Goal: Use online tool/utility: Utilize a website feature to perform a specific function

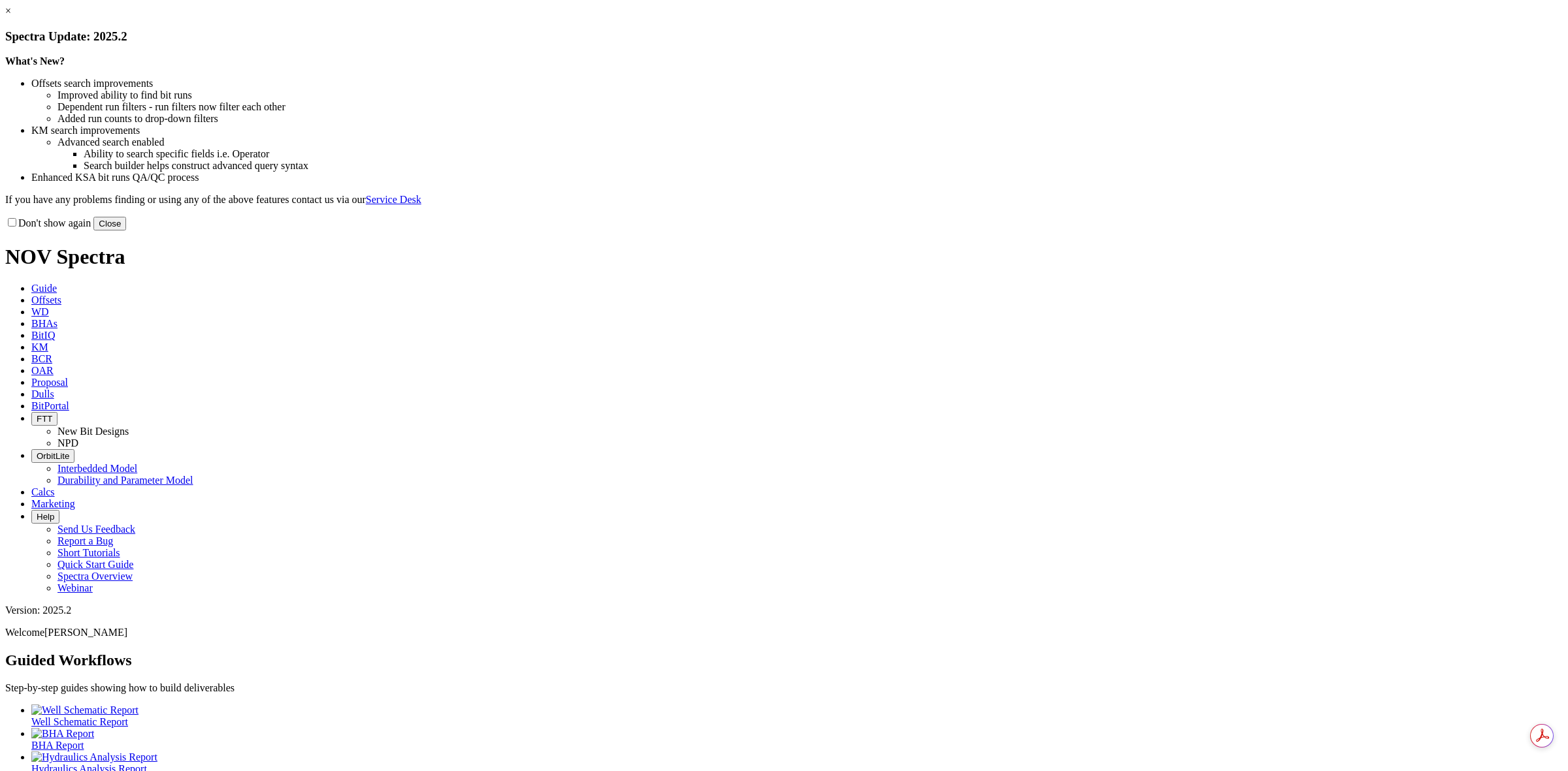
click at [11, 16] on link "×" at bounding box center [8, 10] width 6 height 11
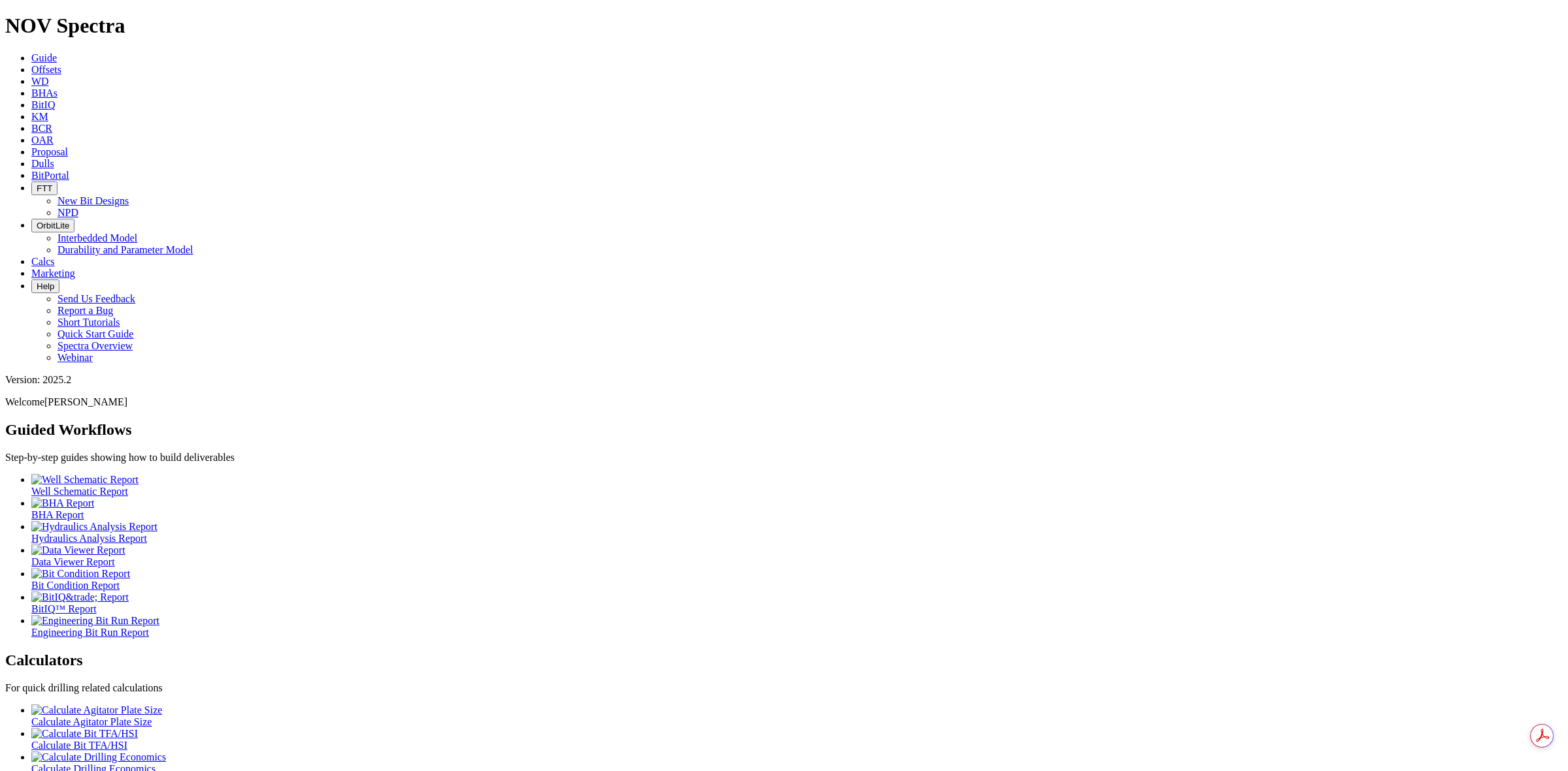
click at [61, 64] on span "Offsets" at bounding box center [46, 70] width 30 height 11
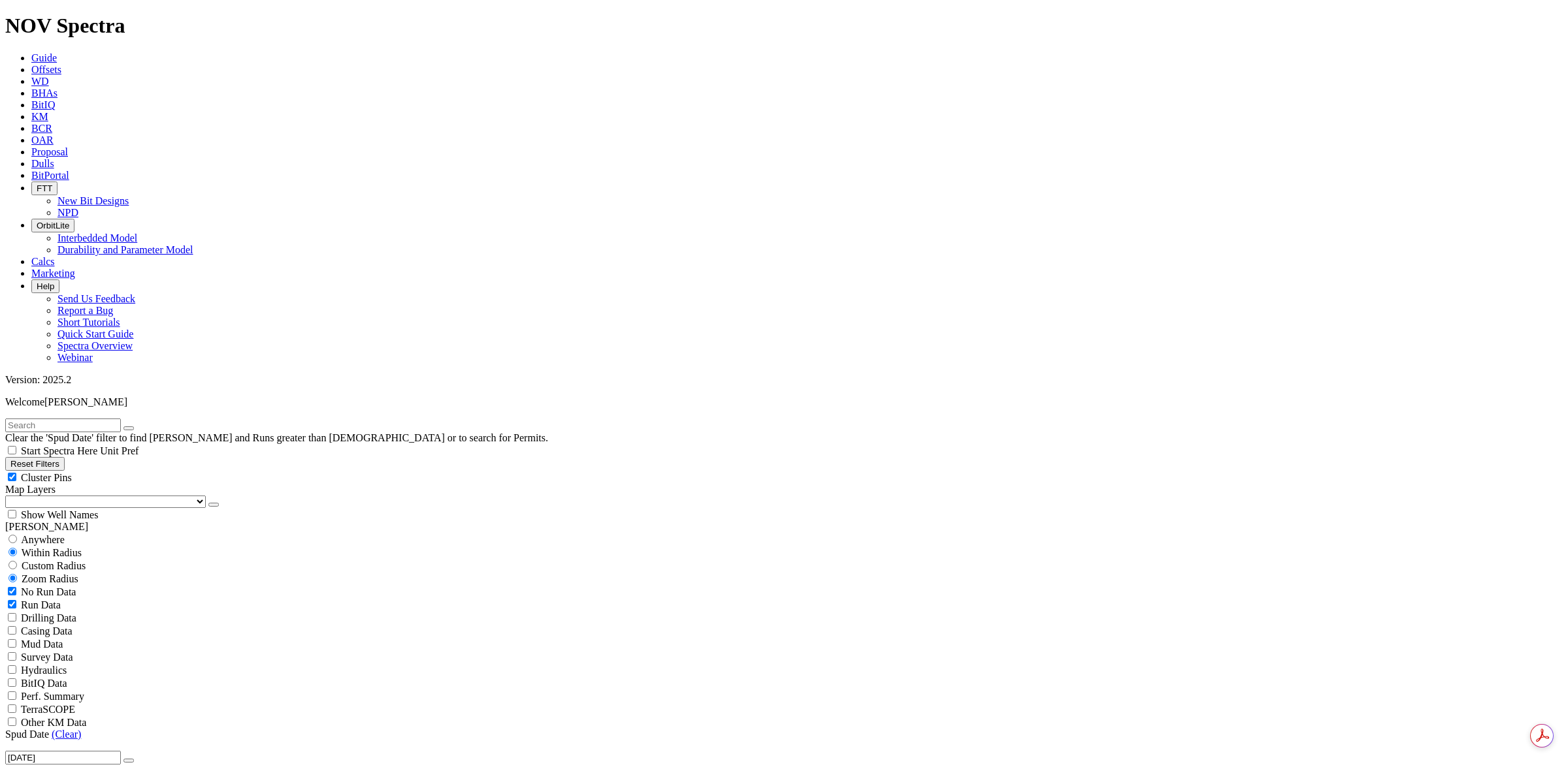
click at [37, 419] on input "text" at bounding box center [63, 426] width 116 height 14
click at [40, 534] on span "Anywhere" at bounding box center [43, 540] width 44 height 11
radio input "true"
radio input "false"
click at [70, 703] on link "(Clear)" at bounding box center [66, 708] width 29 height 11
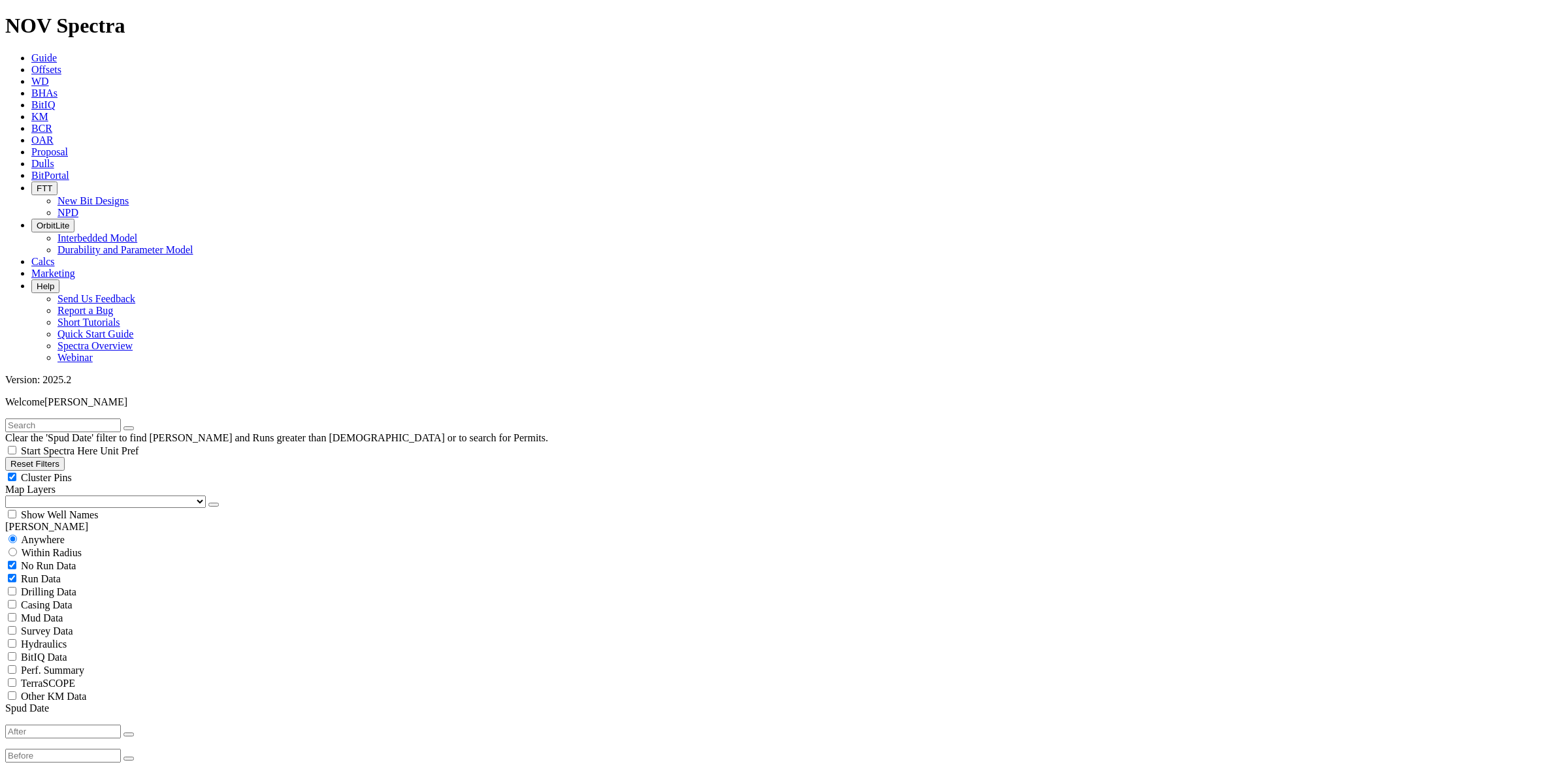
click at [67, 419] on input "text" at bounding box center [63, 426] width 116 height 14
type input "Gbaran"
radio input "false"
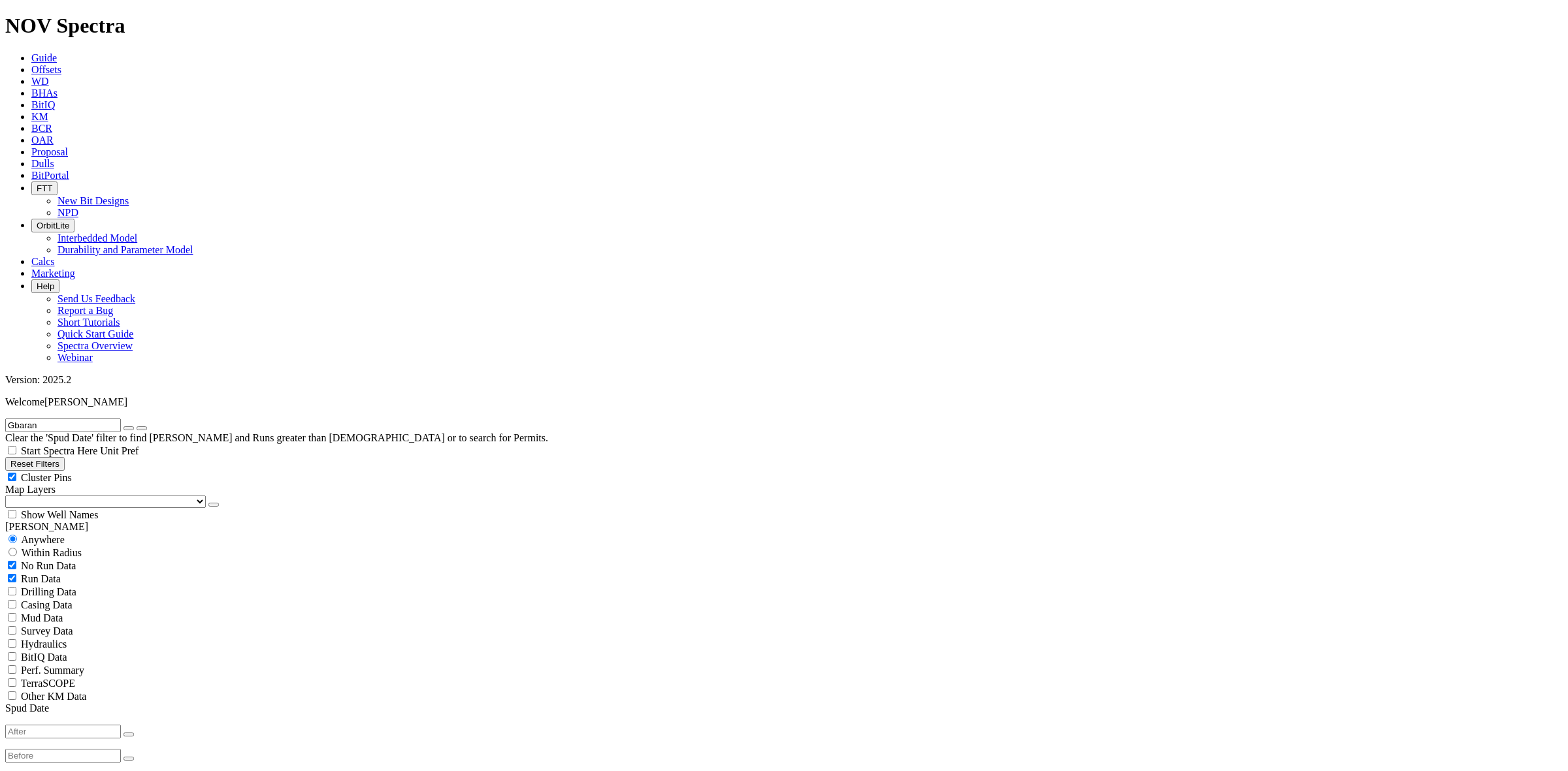
radio input "true"
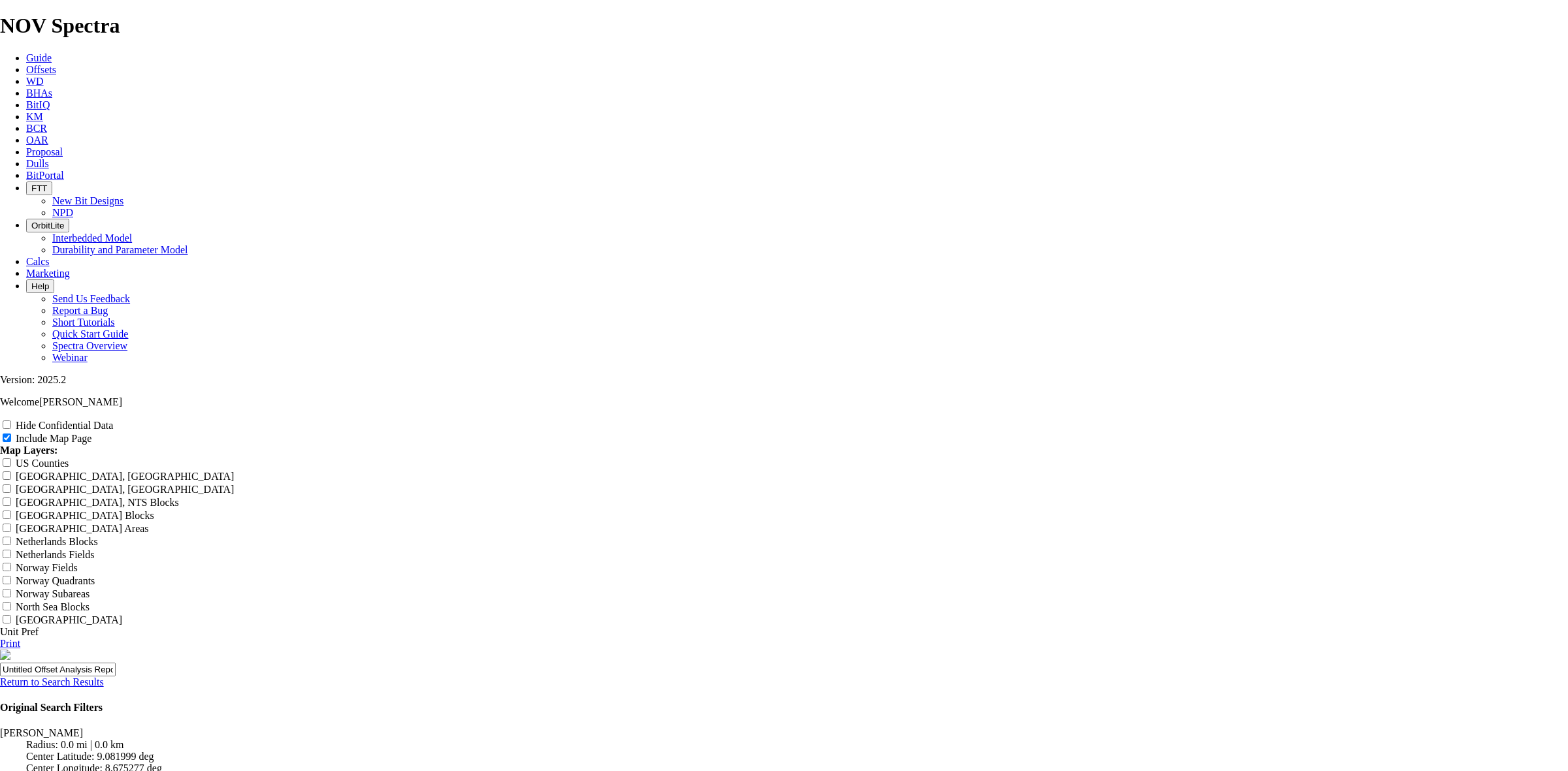
scroll to position [1796, 0]
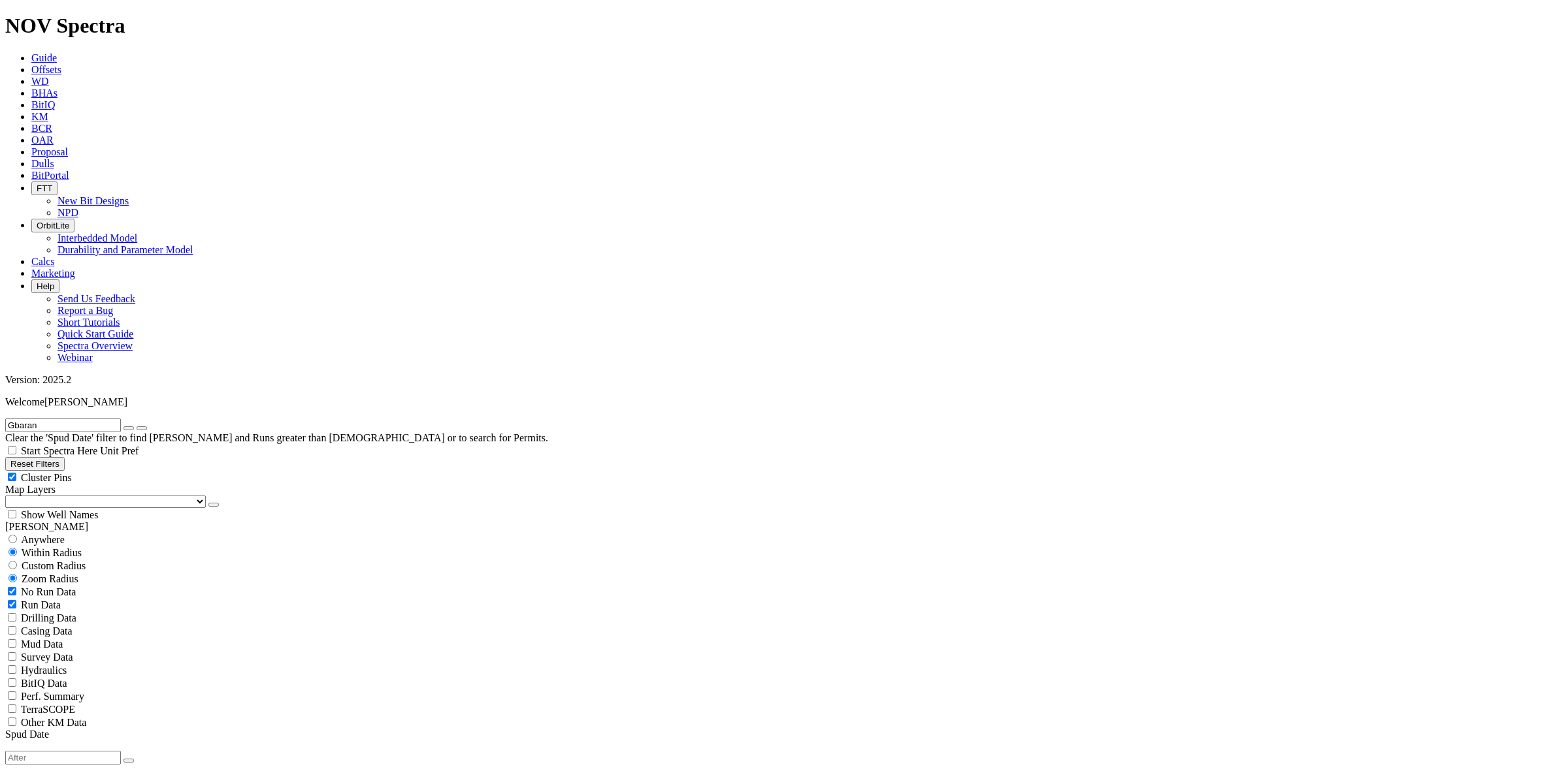
scroll to position [326, 0]
select select "16"
checkbox input "false"
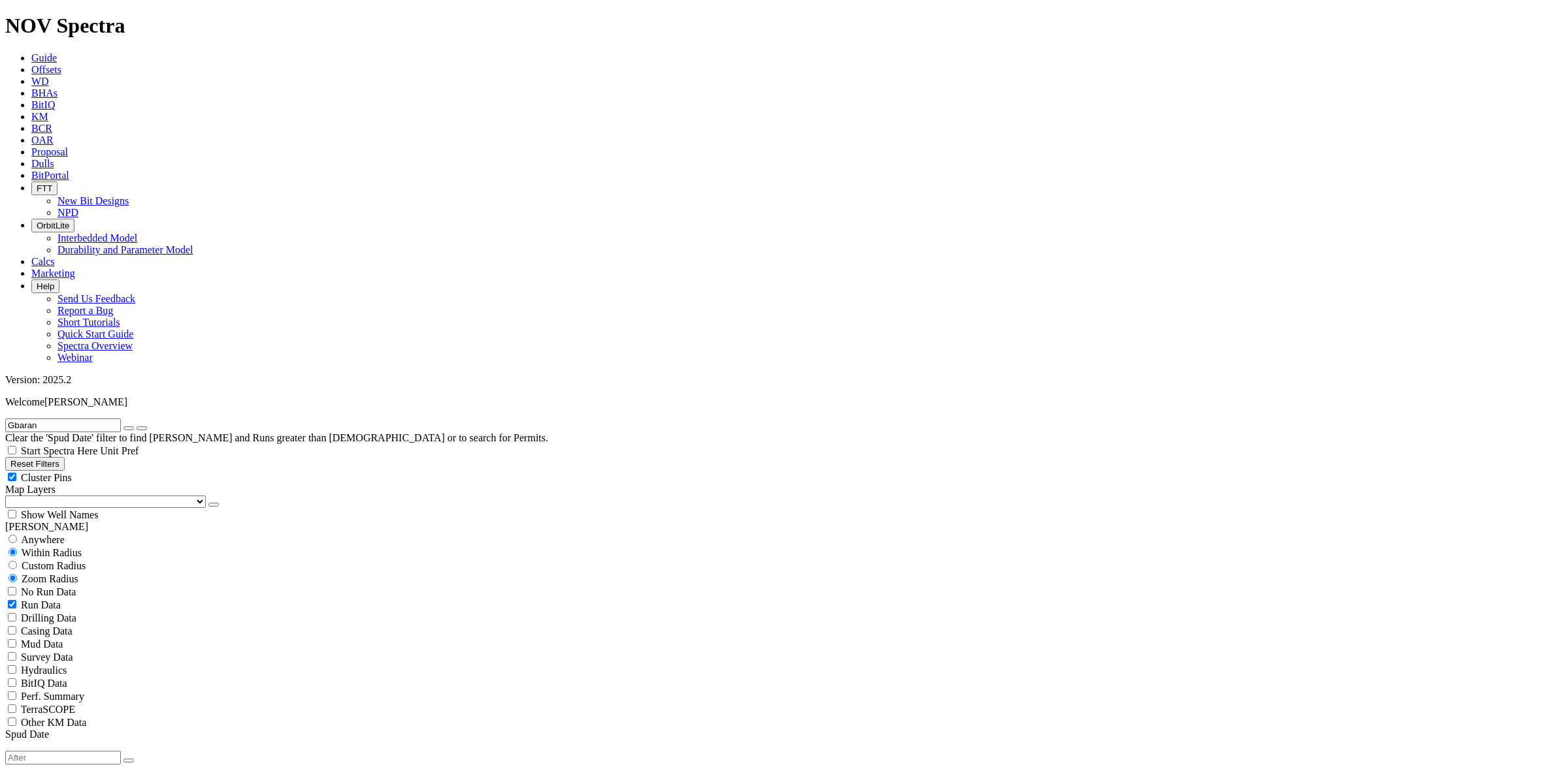
select select "? number:16 ?"
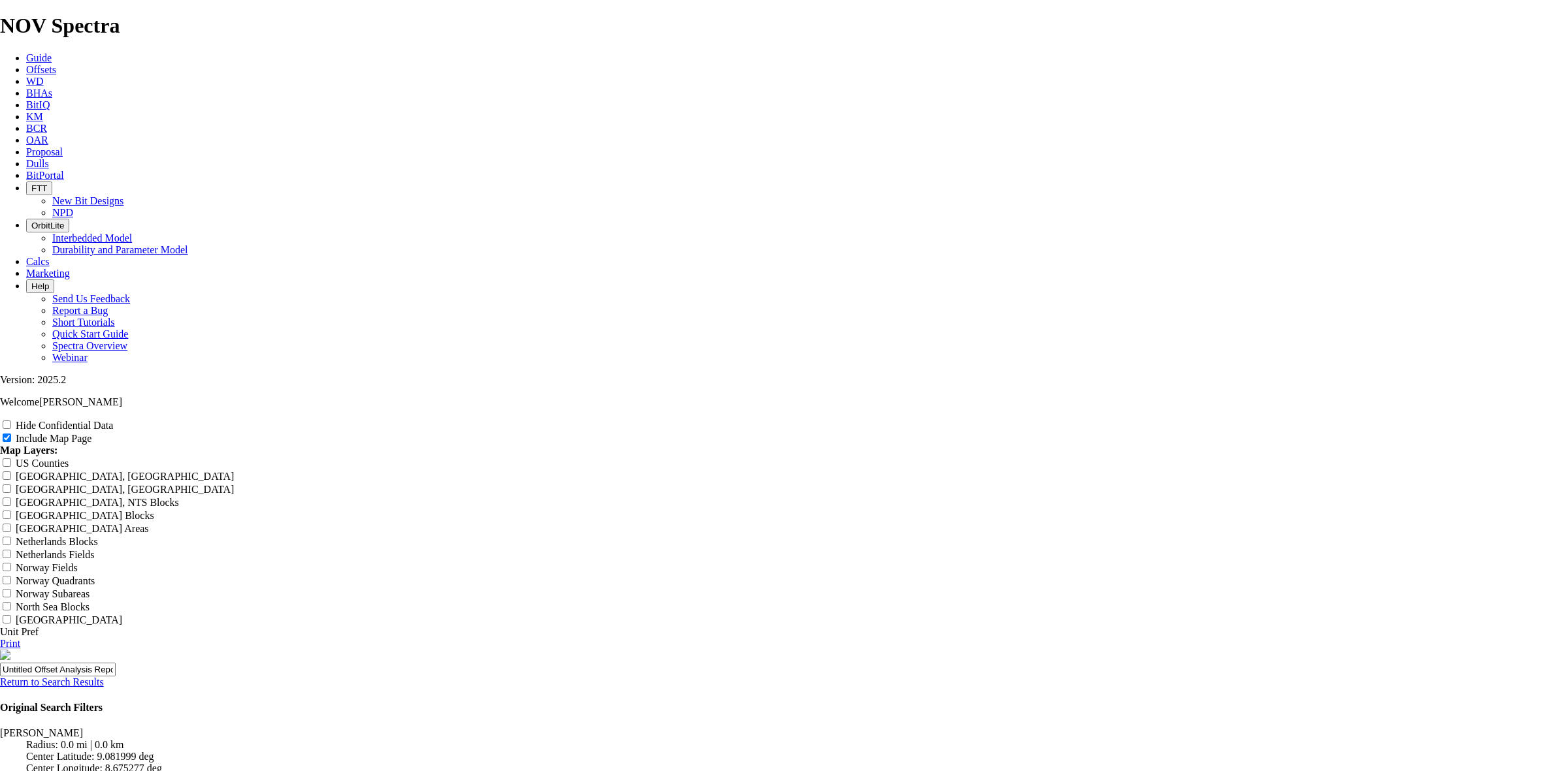
scroll to position [1714, 0]
drag, startPoint x: 715, startPoint y: 487, endPoint x: 717, endPoint y: 450, distance: 37.1
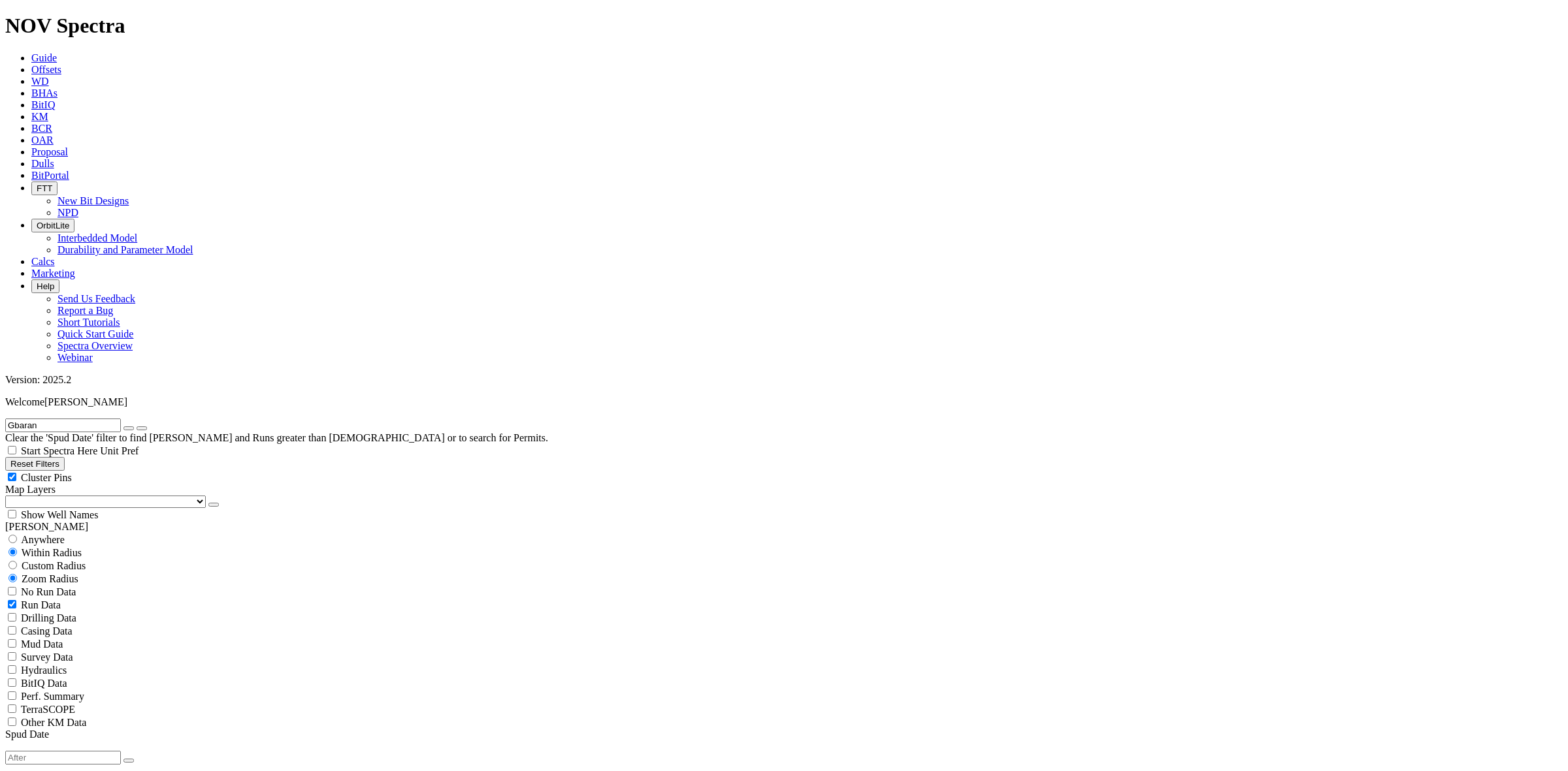
scroll to position [326, 0]
select select "? number:12.25 ?"
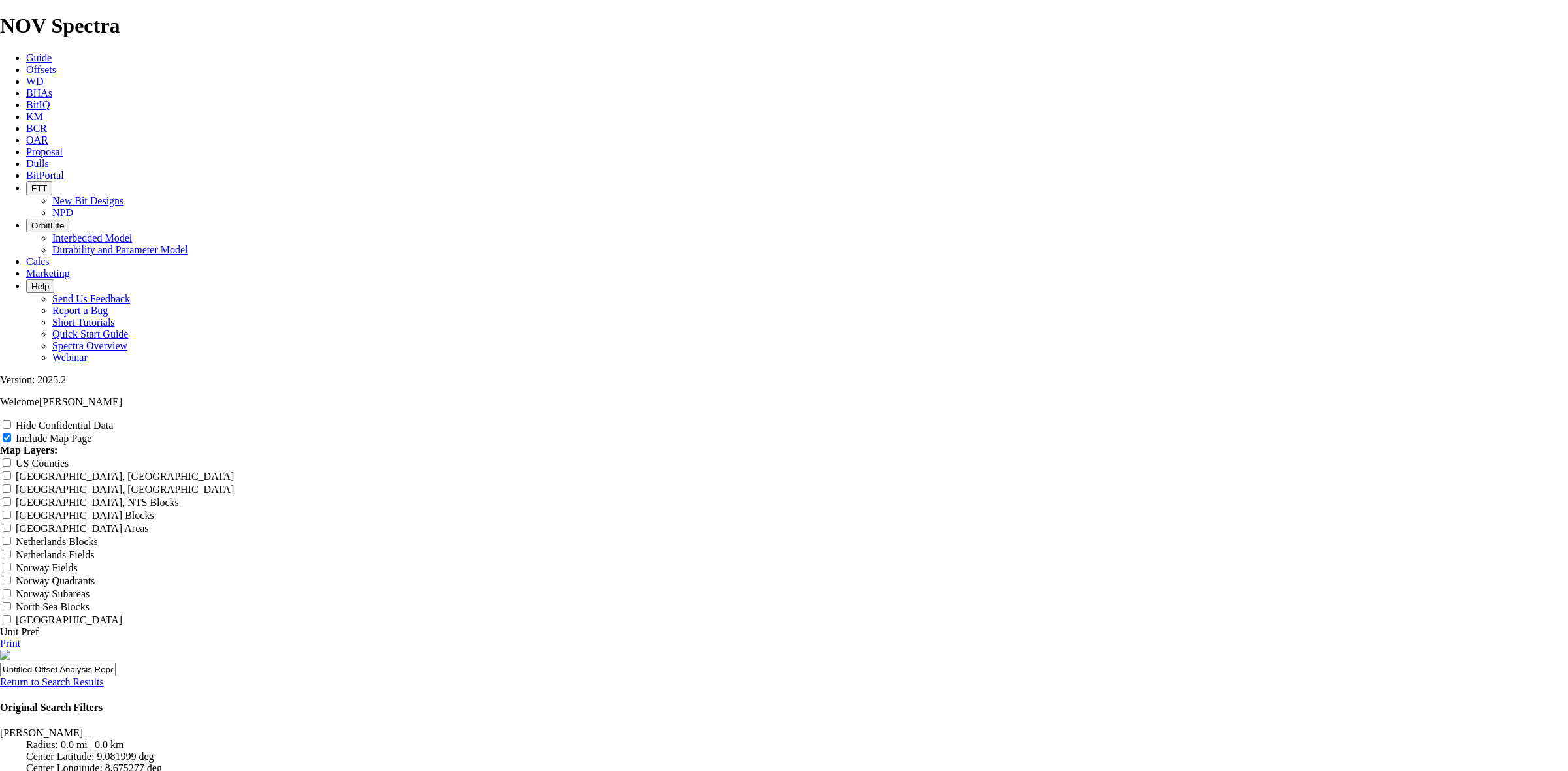
scroll to position [1412, 0]
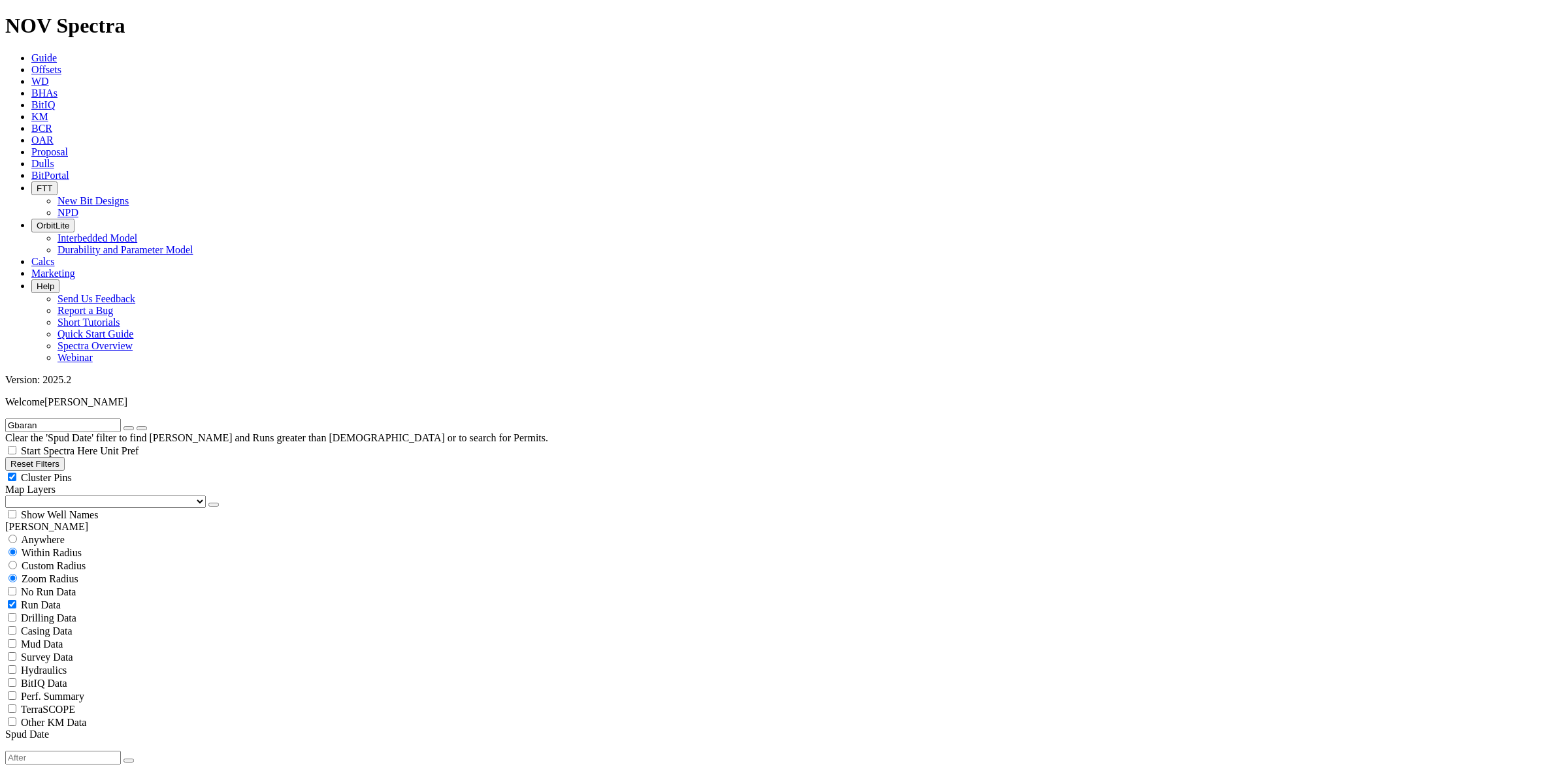
select select
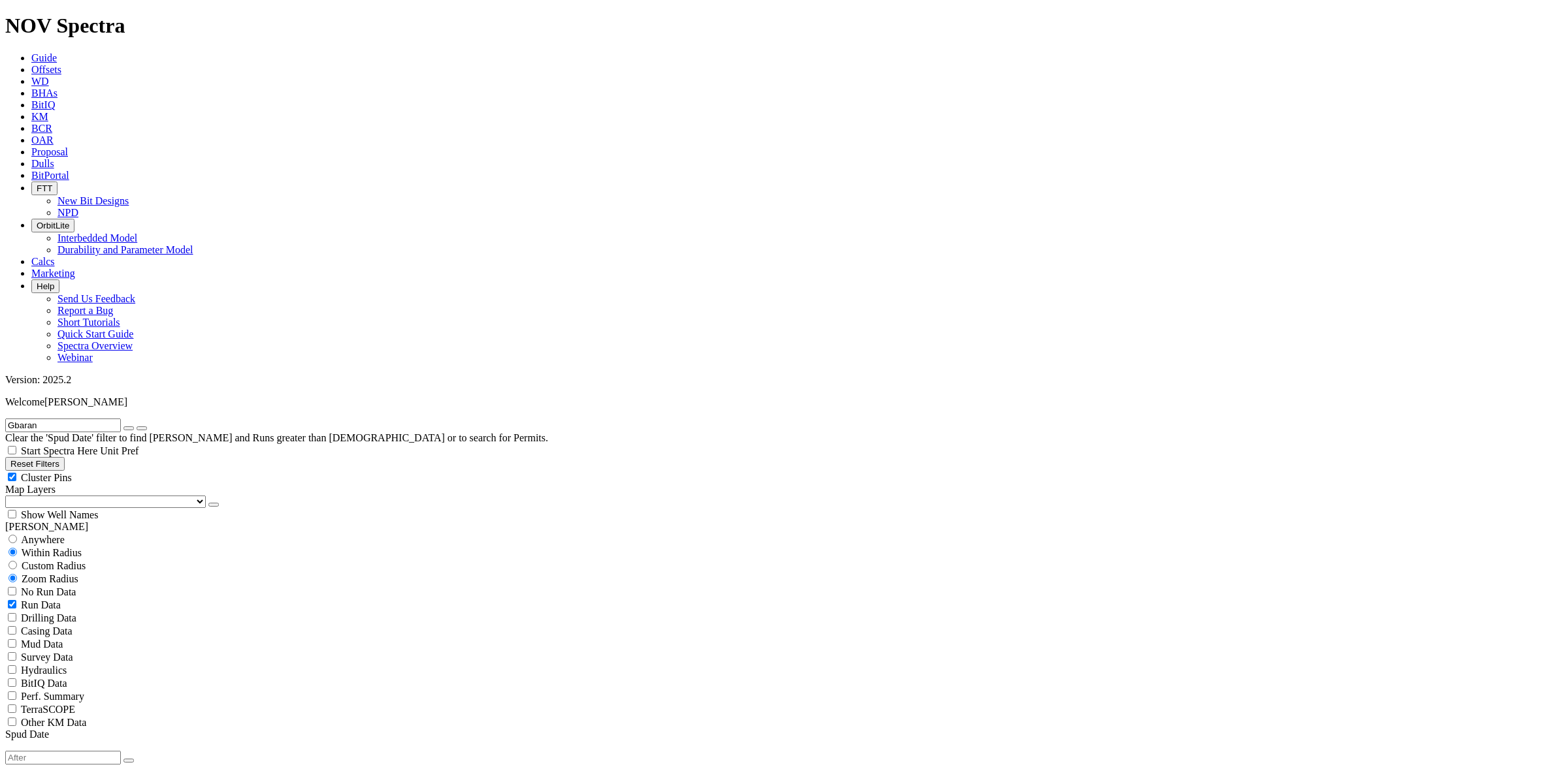
scroll to position [0, 0]
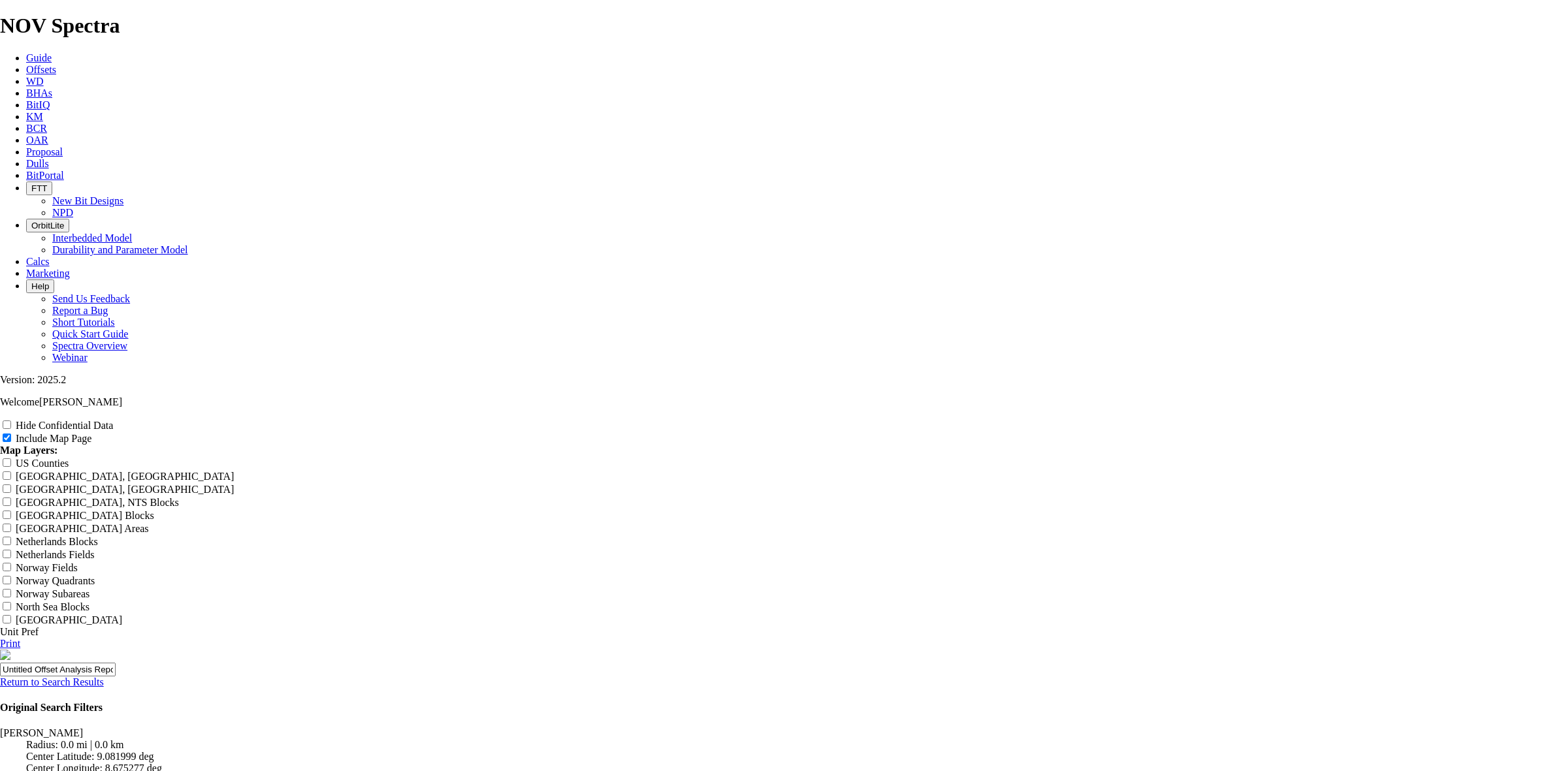
scroll to position [1714, 0]
